Goal: Entertainment & Leisure: Consume media (video, audio)

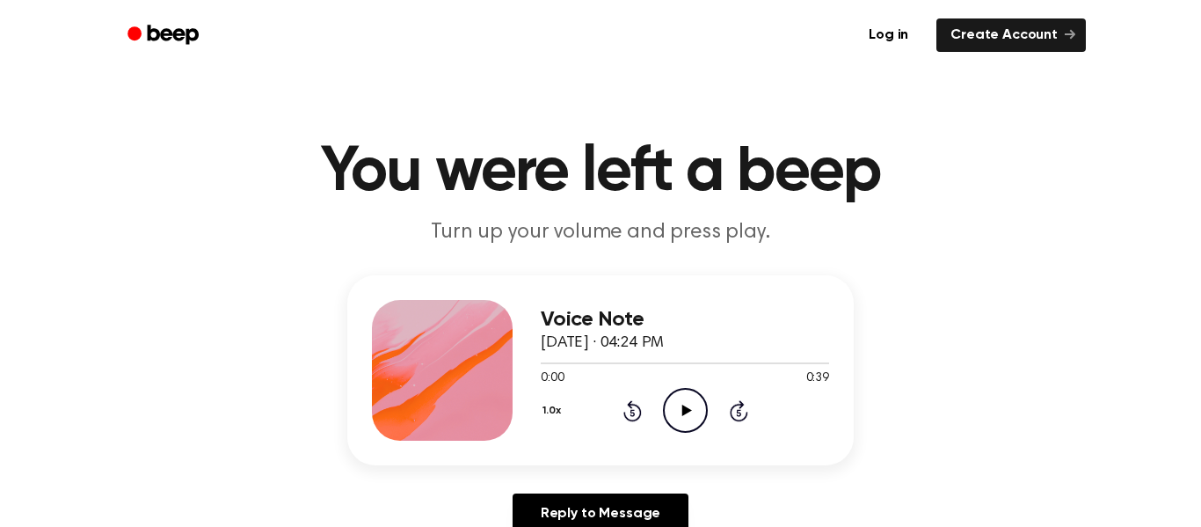
click at [674, 409] on icon "Play Audio" at bounding box center [685, 410] width 45 height 45
click at [686, 401] on icon "Play Audio" at bounding box center [685, 410] width 45 height 45
click at [702, 446] on div "Voice Note [DATE] · 04:24 PM 0:03 0:39 Your browser does not support the [objec…" at bounding box center [600, 370] width 506 height 190
click at [683, 415] on icon at bounding box center [685, 409] width 8 height 11
click at [469, 382] on div at bounding box center [442, 370] width 141 height 141
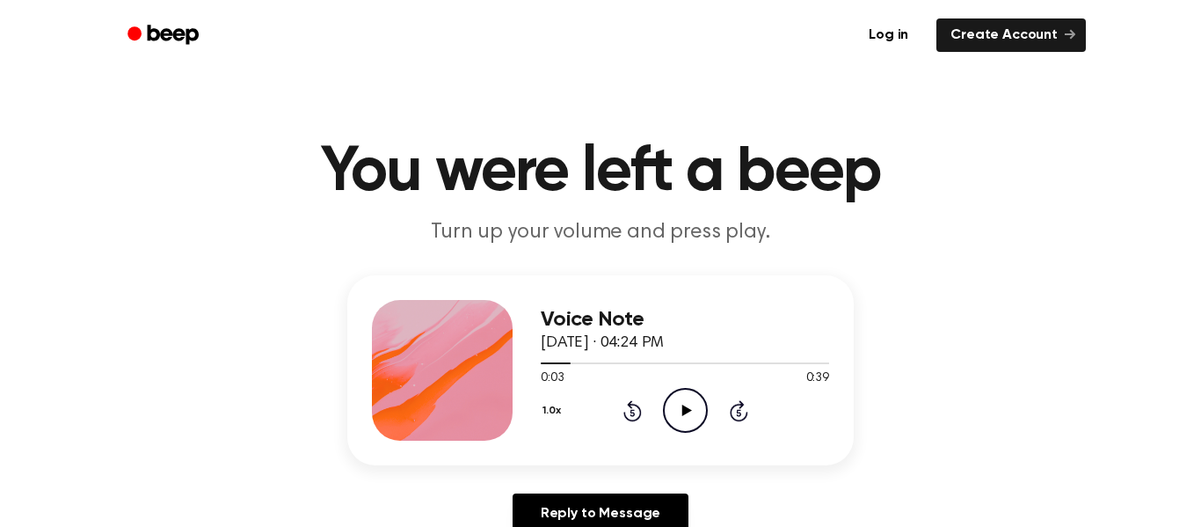
click at [683, 368] on div at bounding box center [685, 362] width 288 height 14
click at [622, 409] on icon "Rewind 5 seconds" at bounding box center [631, 410] width 19 height 23
click at [637, 422] on div "1.0x Rewind 5 seconds Play Audio Skip 5 seconds" at bounding box center [685, 410] width 288 height 45
click at [625, 414] on icon at bounding box center [632, 410] width 18 height 21
click at [625, 418] on icon at bounding box center [632, 410] width 18 height 21
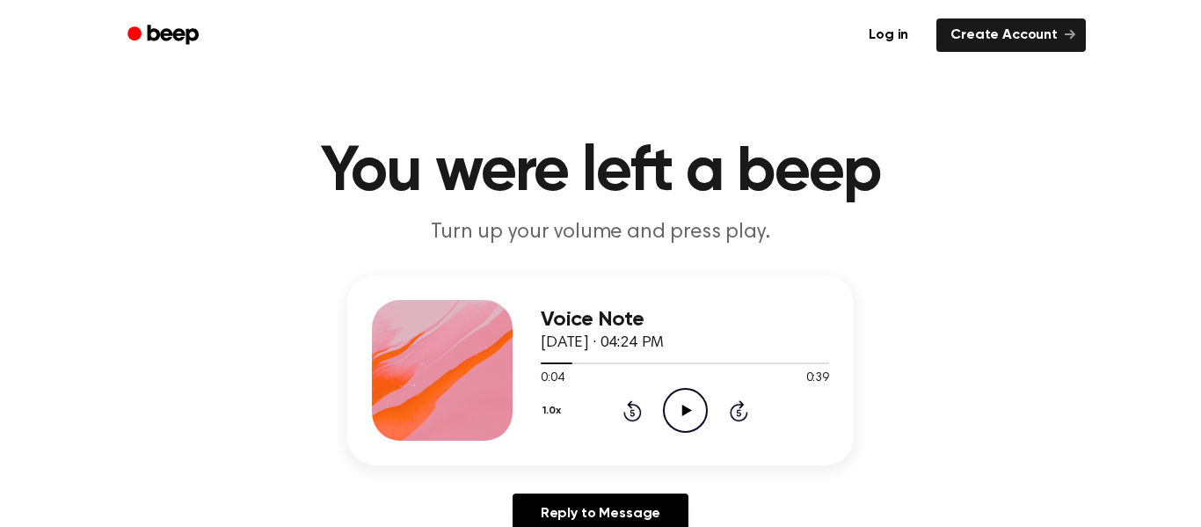
click at [624, 414] on icon at bounding box center [632, 410] width 18 height 21
click at [640, 433] on div "1.0x Rewind 5 seconds Play Audio Skip 5 seconds" at bounding box center [685, 410] width 288 height 45
click at [628, 404] on icon at bounding box center [632, 410] width 18 height 21
click at [702, 415] on icon "Play Audio" at bounding box center [685, 410] width 45 height 45
click at [672, 415] on icon "Pause Audio" at bounding box center [685, 410] width 45 height 45
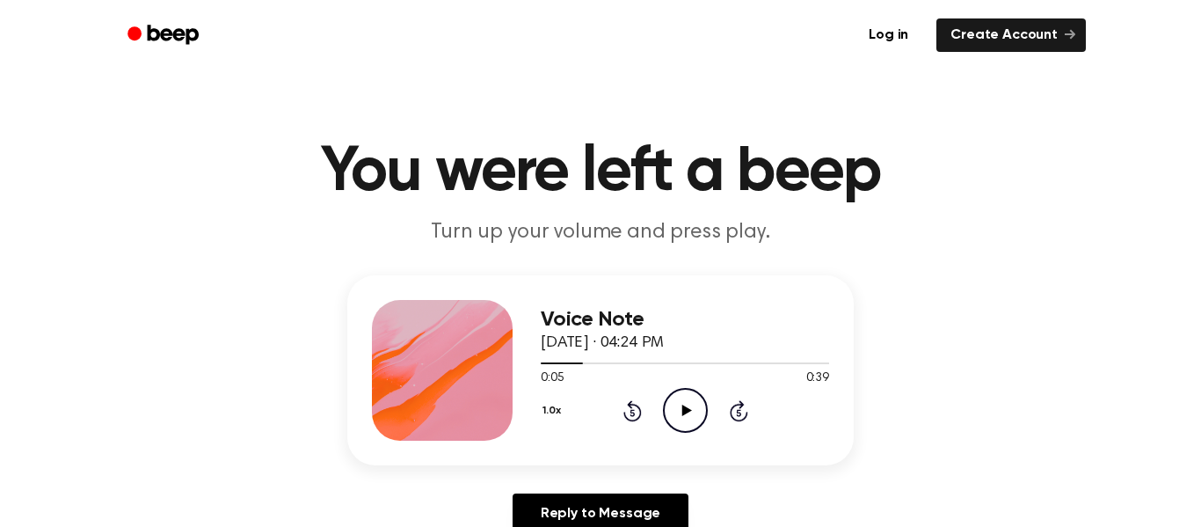
click at [684, 432] on circle at bounding box center [685, 410] width 43 height 43
click at [677, 408] on icon "Pause Audio" at bounding box center [685, 410] width 45 height 45
